Goal: Task Accomplishment & Management: Use online tool/utility

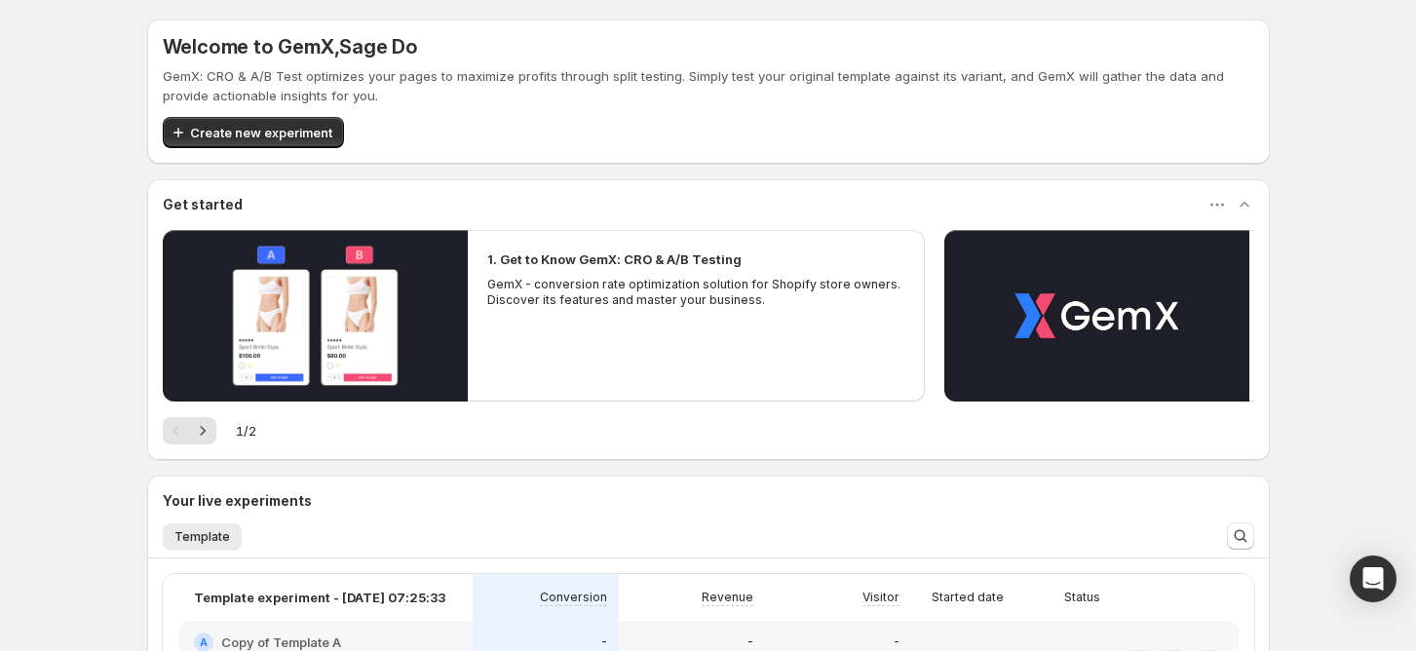
scroll to position [257, 0]
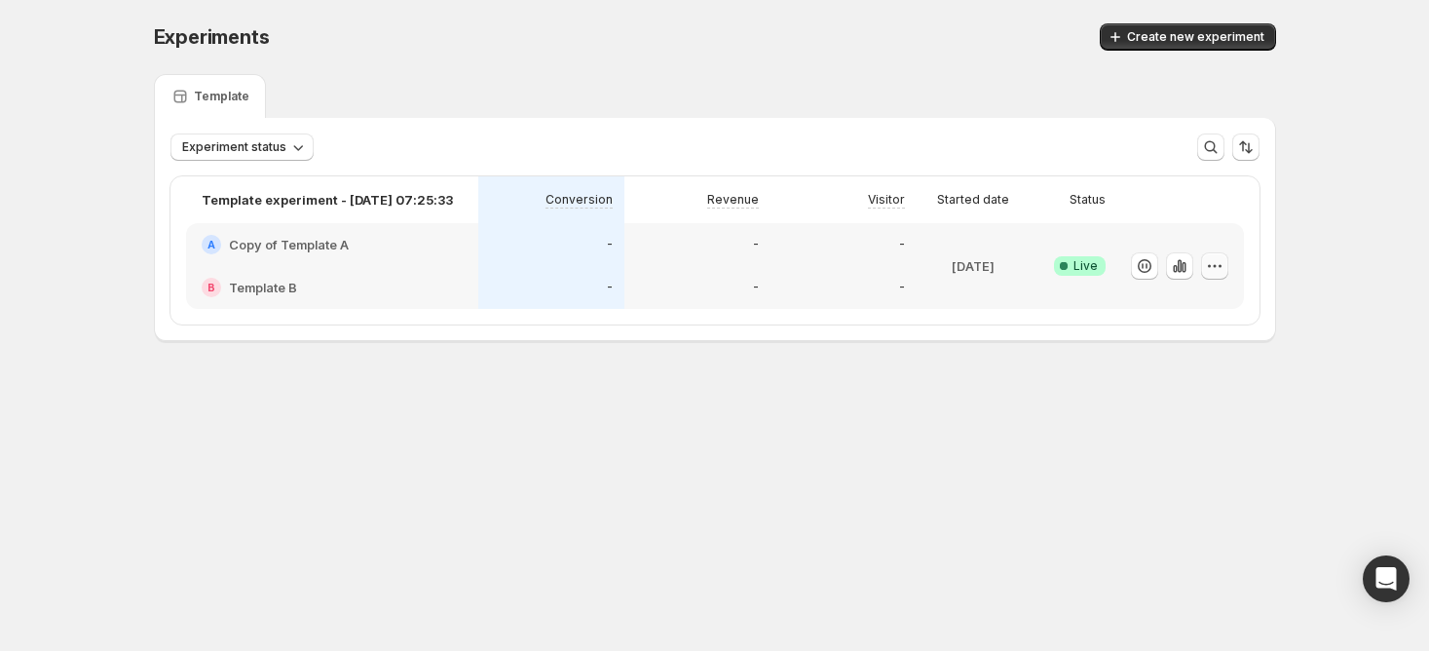
click at [1213, 267] on icon "button" at bounding box center [1214, 265] width 19 height 19
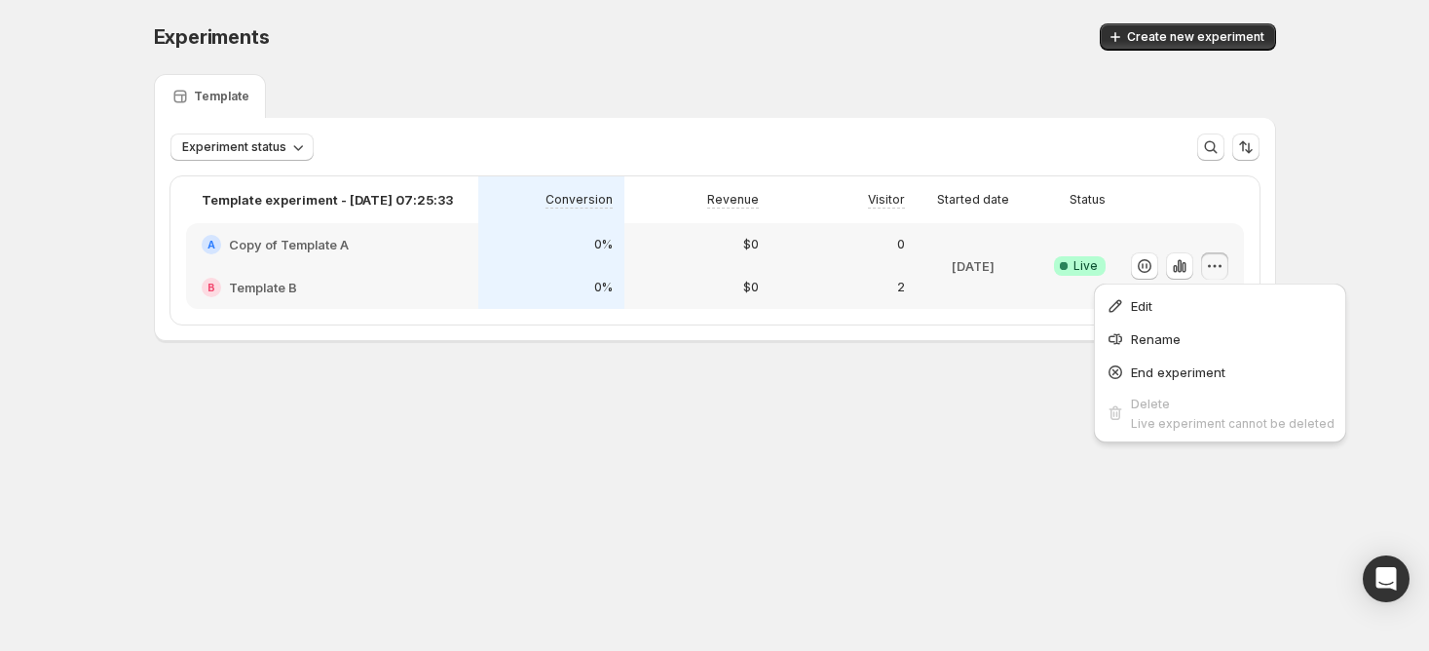
click at [900, 448] on body "Experiments. This page is ready Experiments Create new experiment Template Expe…" at bounding box center [714, 325] width 1429 height 651
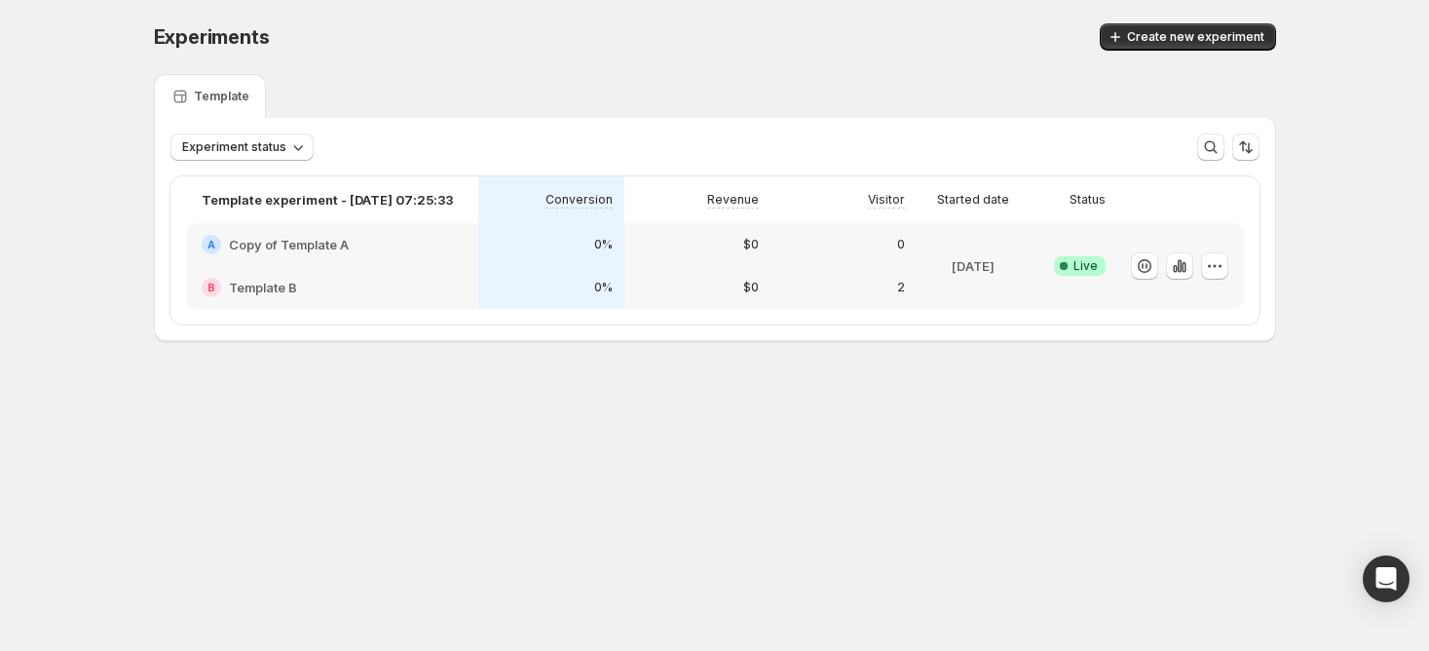
click at [1198, 268] on div at bounding box center [1179, 266] width 97 height 28
click at [1214, 264] on icon "button" at bounding box center [1214, 265] width 3 height 3
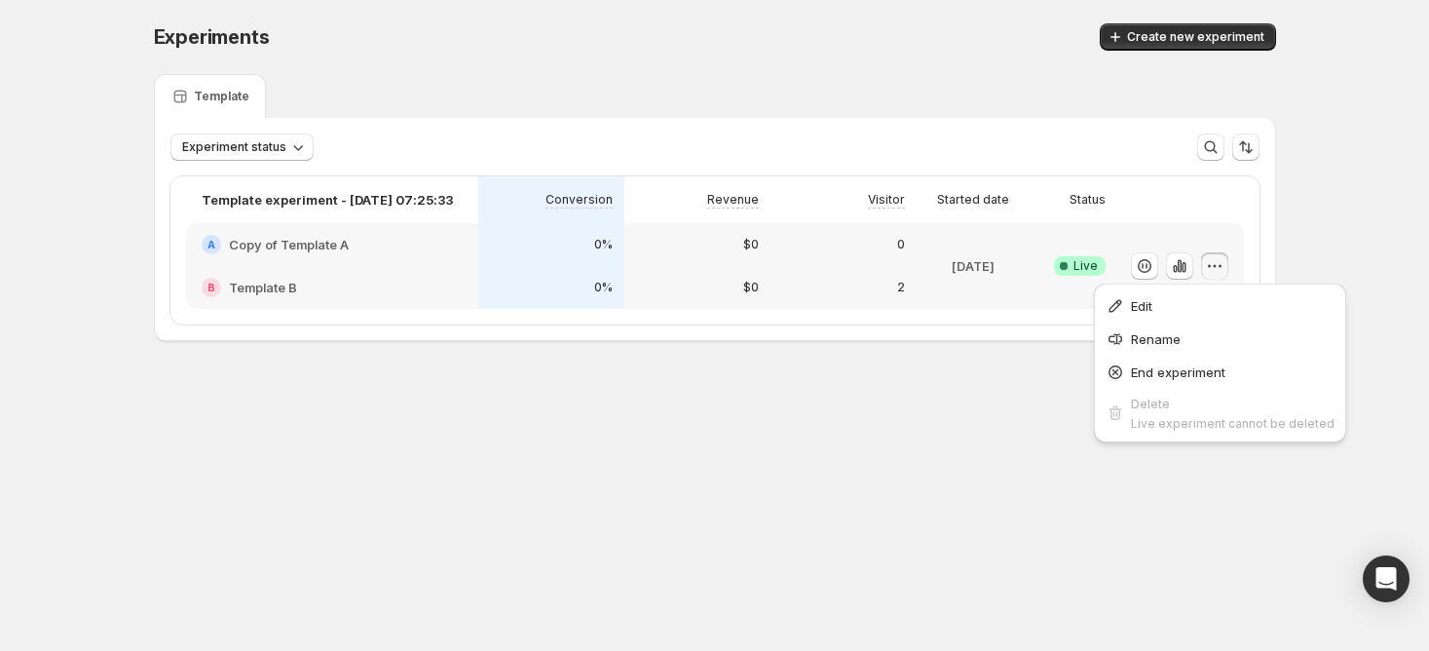
click at [583, 284] on div "0%" at bounding box center [551, 287] width 123 height 19
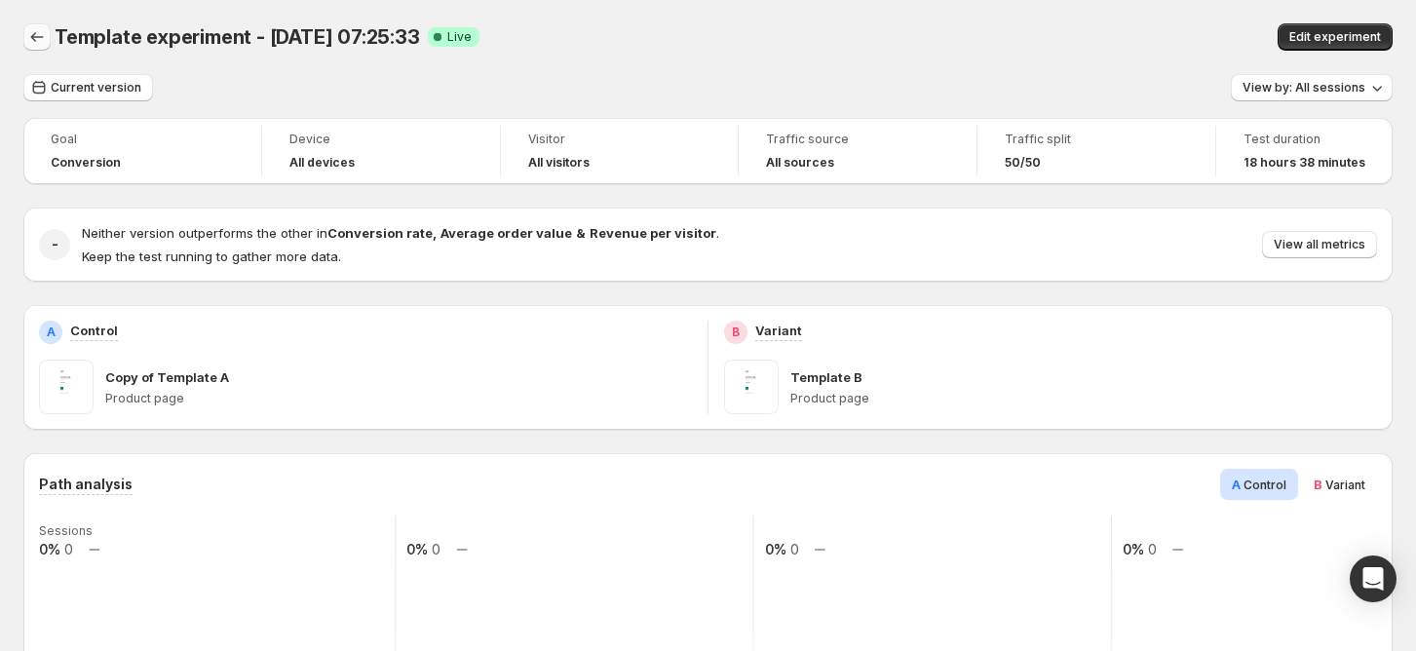
click at [40, 35] on icon "Back" at bounding box center [36, 36] width 19 height 19
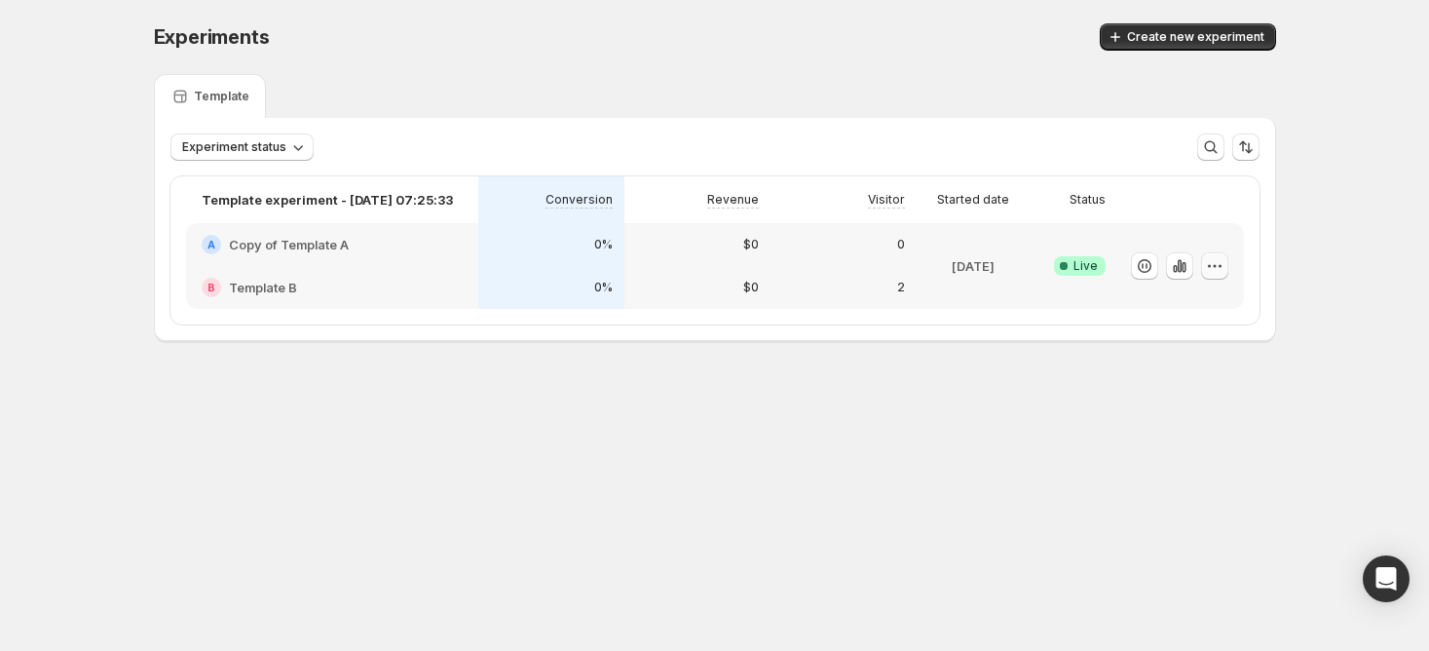
click at [1207, 267] on icon "button" at bounding box center [1214, 265] width 19 height 19
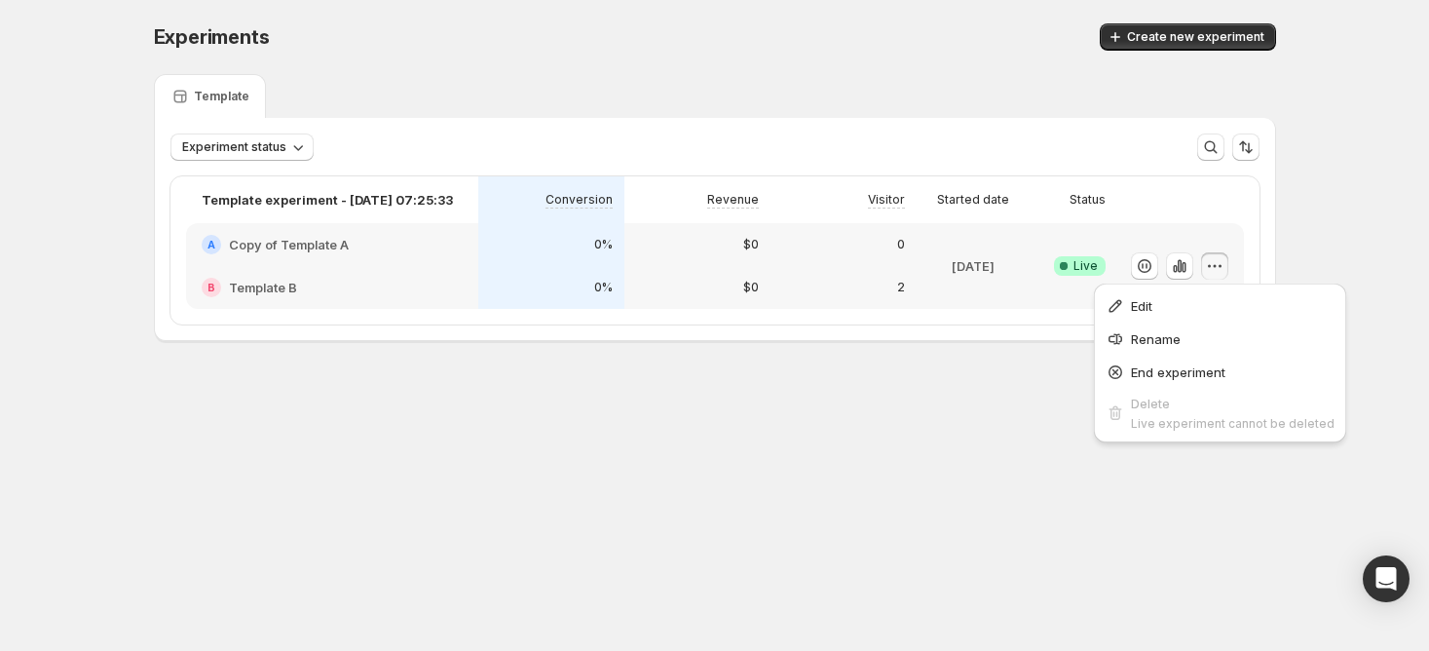
click at [902, 412] on div "Experiments. This page is ready Experiments Create new experiment Template Expe…" at bounding box center [715, 223] width 1169 height 446
